Goal: Navigation & Orientation: Find specific page/section

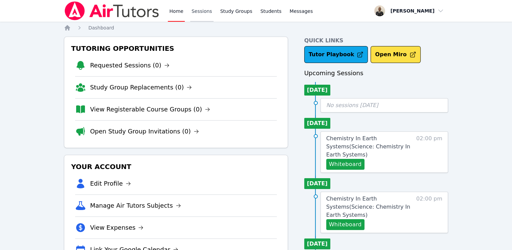
click at [196, 14] on link "Sessions" at bounding box center [201, 11] width 23 height 22
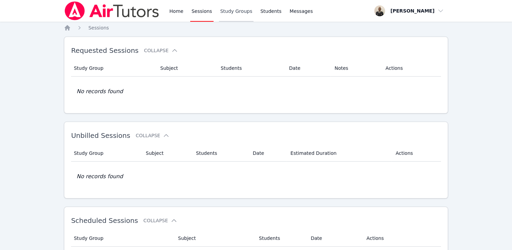
click at [238, 17] on link "Study Groups" at bounding box center [236, 11] width 35 height 22
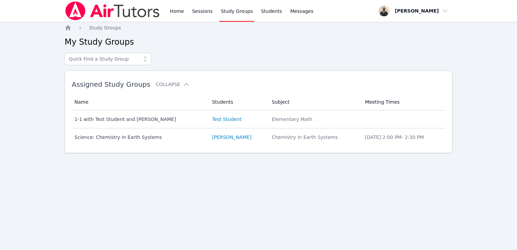
click at [335, 42] on h2 "My Study Groups" at bounding box center [259, 42] width 388 height 11
click at [232, 226] on div "Home Sessions Study Groups Students Messages Open user menu [PERSON_NAME] Open …" at bounding box center [258, 125] width 517 height 250
click at [175, 11] on link "Home" at bounding box center [176, 11] width 17 height 22
